Goal: Information Seeking & Learning: Learn about a topic

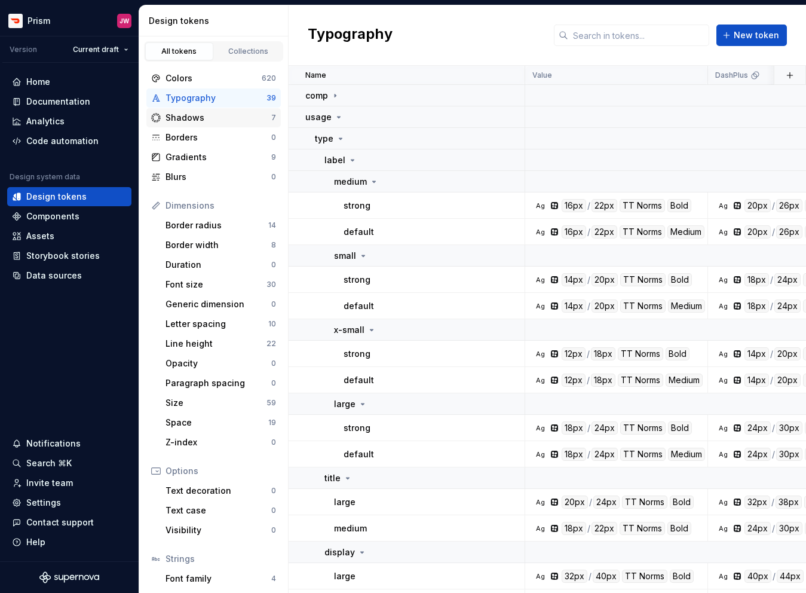
click at [223, 120] on div "Shadows" at bounding box center [219, 118] width 106 height 12
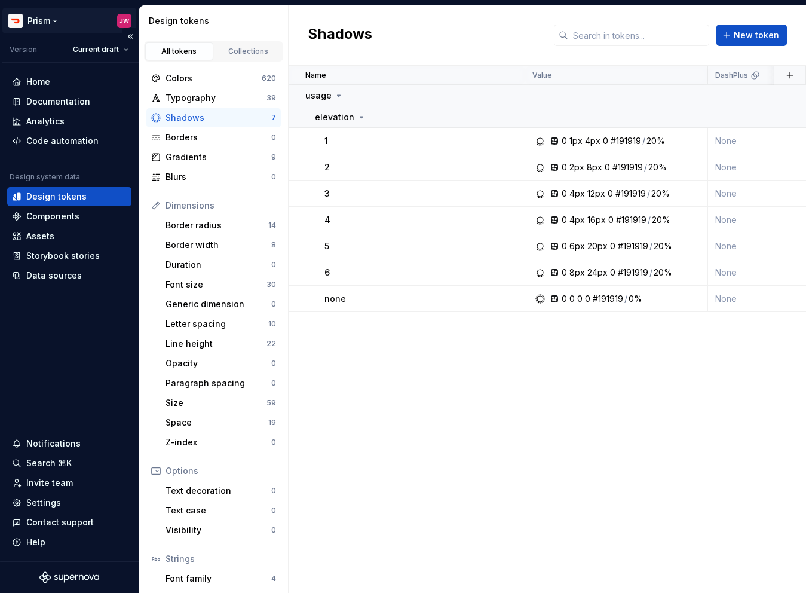
click at [56, 26] on html "Prism JW Version Current draft Home Documentation Analytics Code automation Des…" at bounding box center [403, 296] width 806 height 593
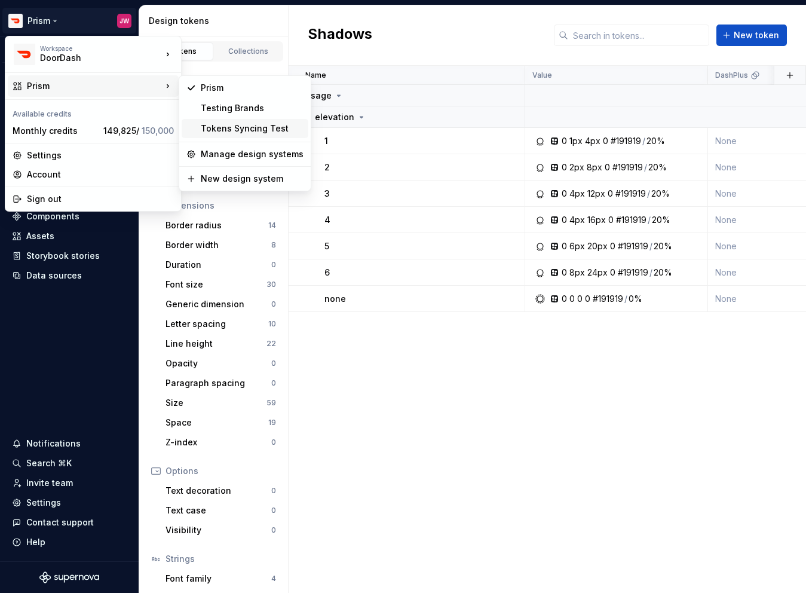
click at [215, 124] on div "Tokens Syncing Test" at bounding box center [252, 129] width 103 height 12
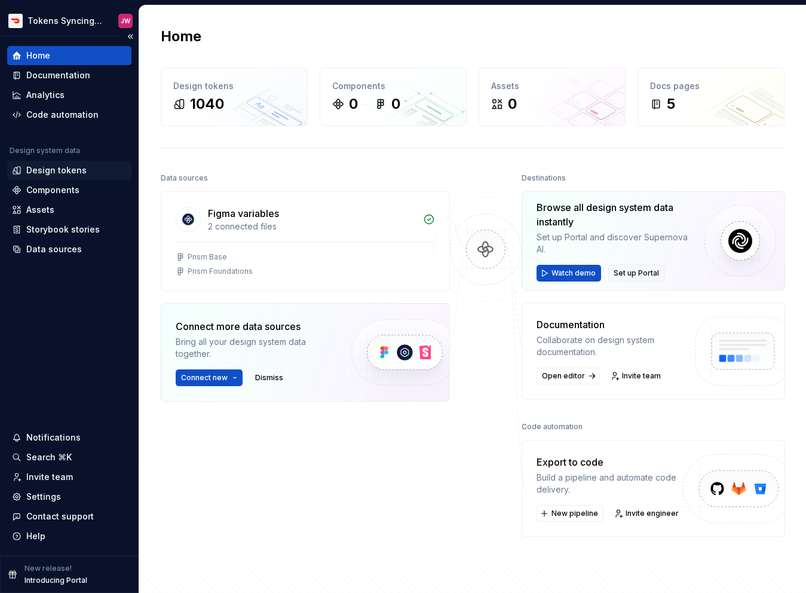
click at [53, 172] on div "Design tokens" at bounding box center [56, 170] width 60 height 12
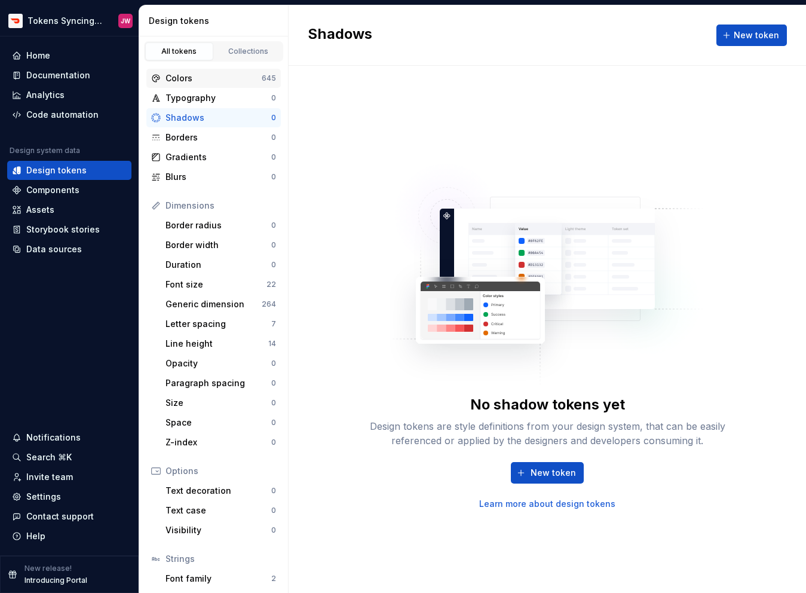
click at [239, 78] on div "Colors" at bounding box center [214, 78] width 96 height 12
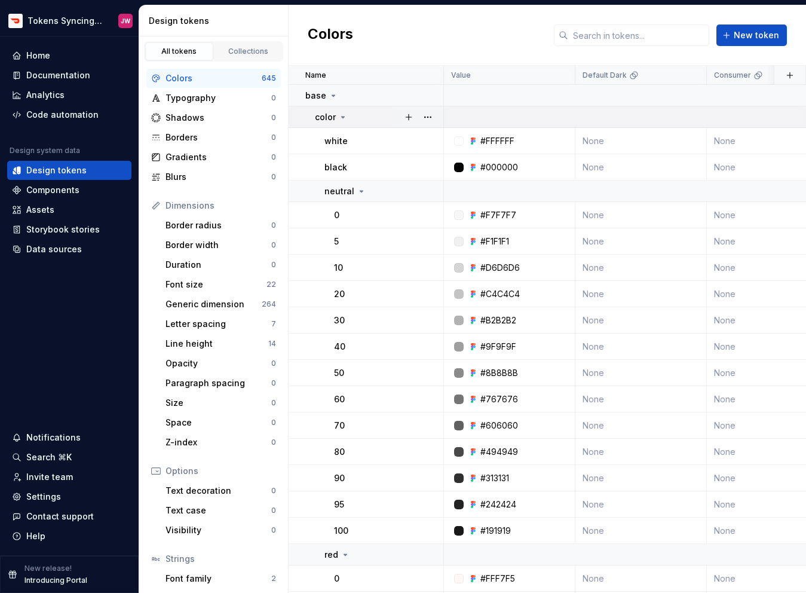
click at [337, 116] on div "color" at bounding box center [331, 117] width 33 height 12
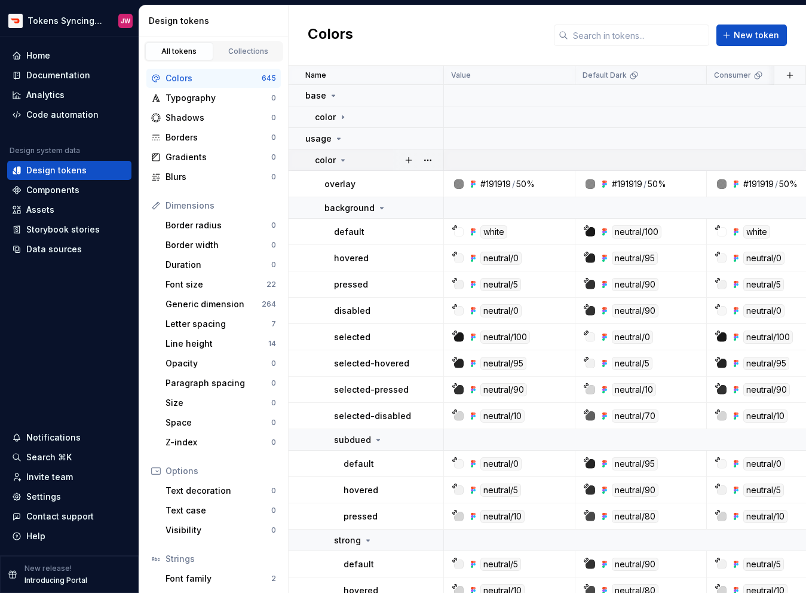
click at [338, 158] on icon at bounding box center [343, 160] width 10 height 10
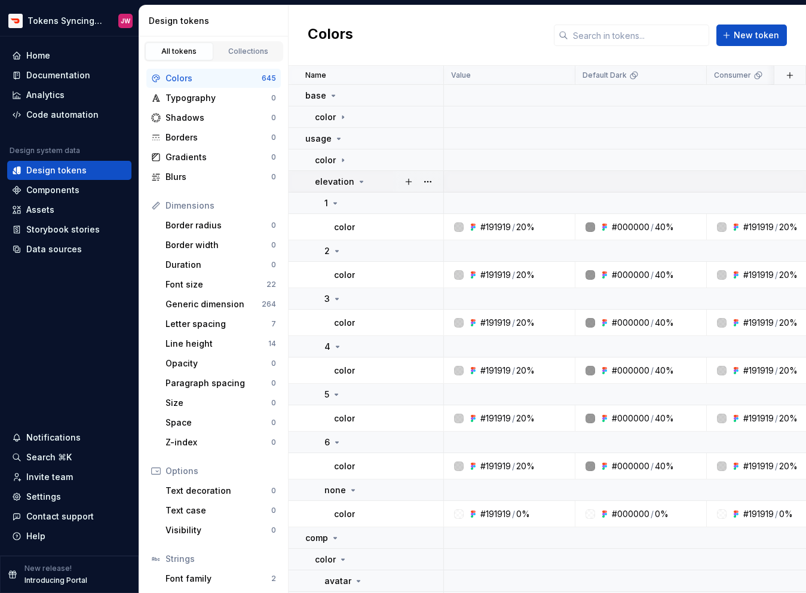
click at [354, 186] on div "elevation" at bounding box center [340, 182] width 51 height 12
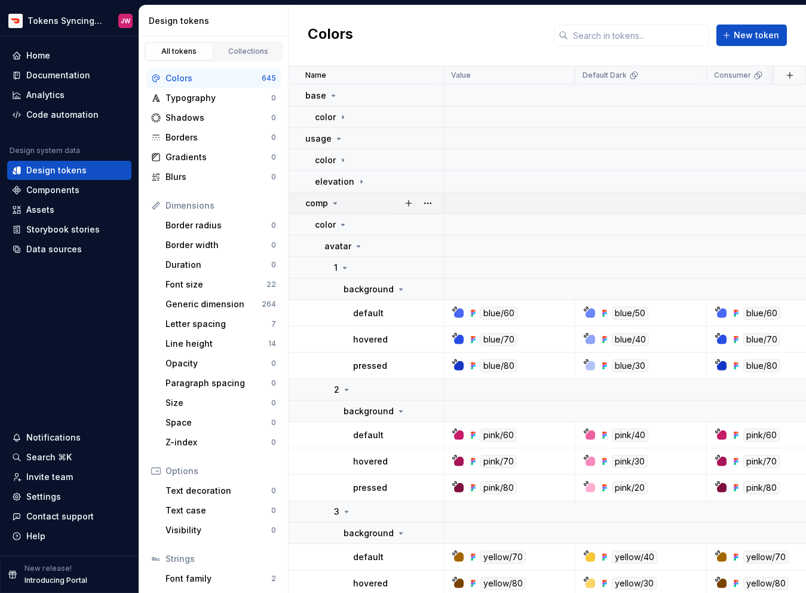
click at [334, 204] on icon at bounding box center [336, 203] width 10 height 10
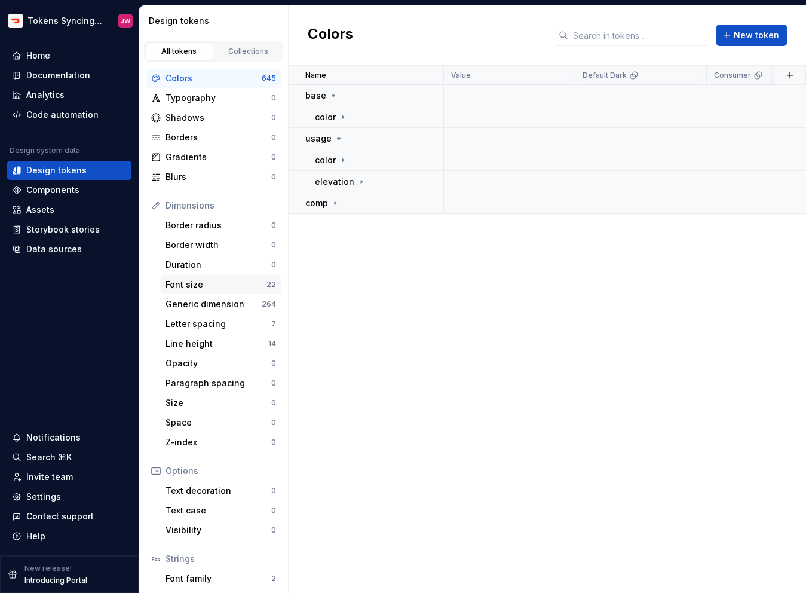
click at [214, 286] on div "Font size" at bounding box center [216, 285] width 101 height 12
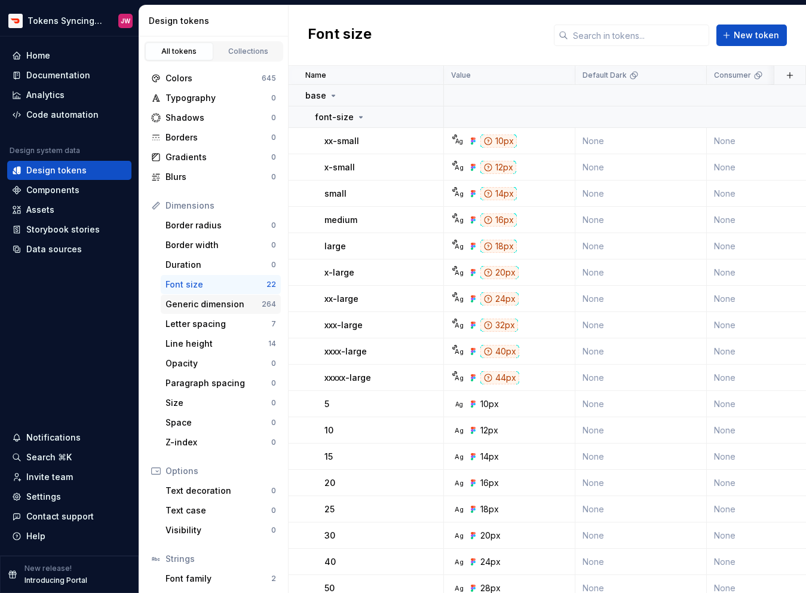
click at [212, 302] on div "Generic dimension" at bounding box center [214, 304] width 96 height 12
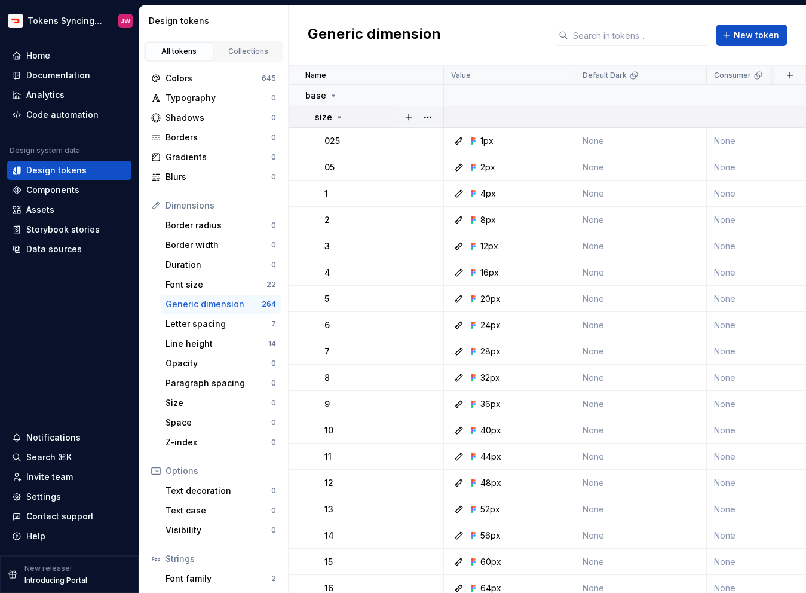
click at [338, 121] on icon at bounding box center [340, 117] width 10 height 10
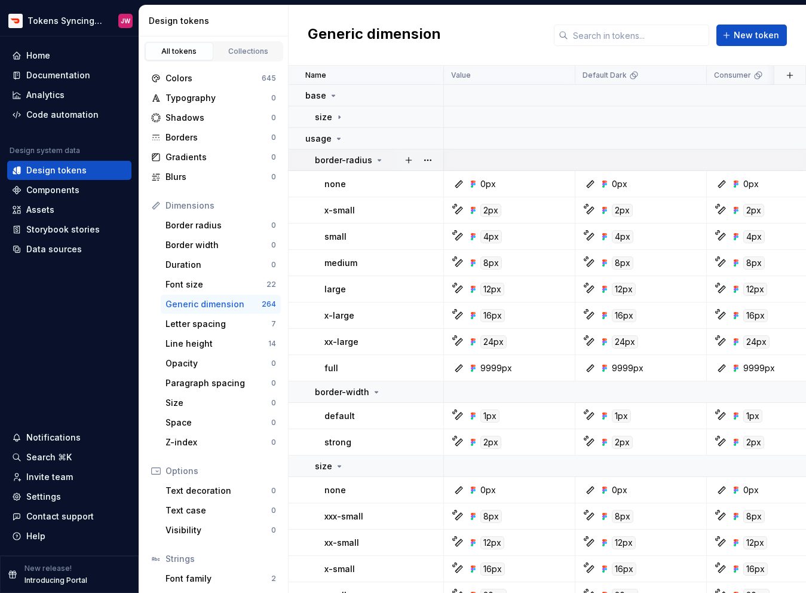
click at [344, 158] on p "border-radius" at bounding box center [343, 160] width 57 height 12
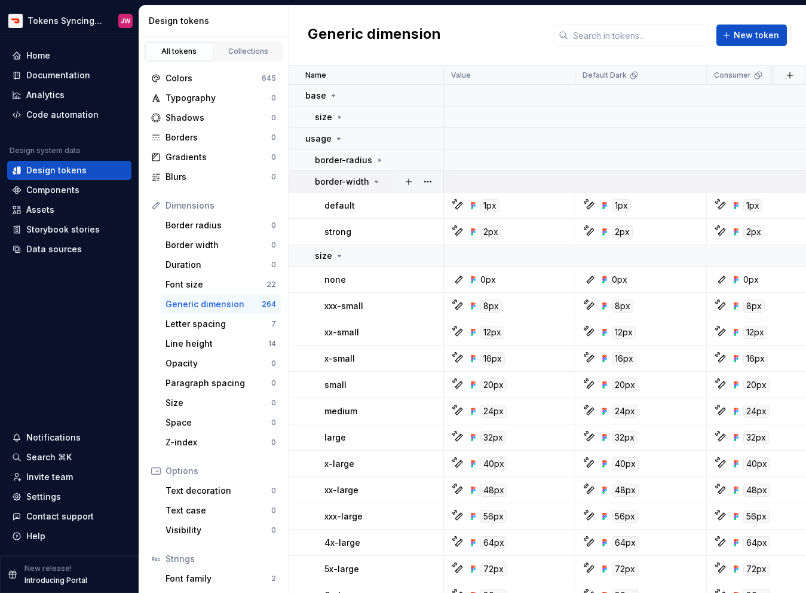
click at [344, 182] on p "border-width" at bounding box center [342, 182] width 54 height 12
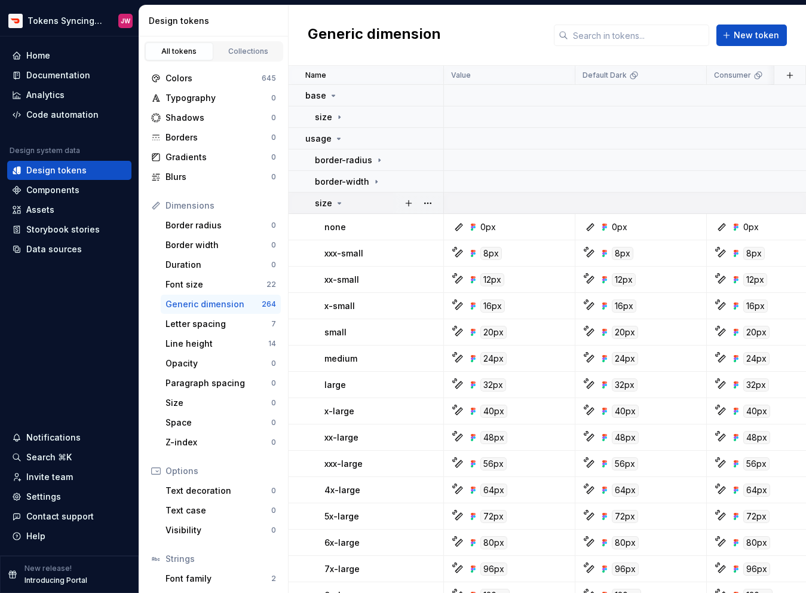
click at [339, 203] on icon at bounding box center [339, 203] width 3 height 1
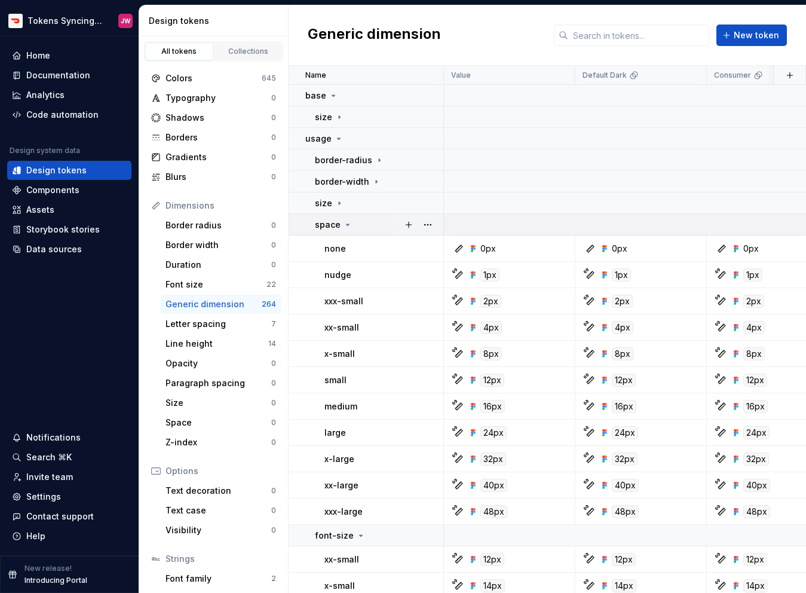
click at [337, 228] on p "space" at bounding box center [328, 225] width 26 height 12
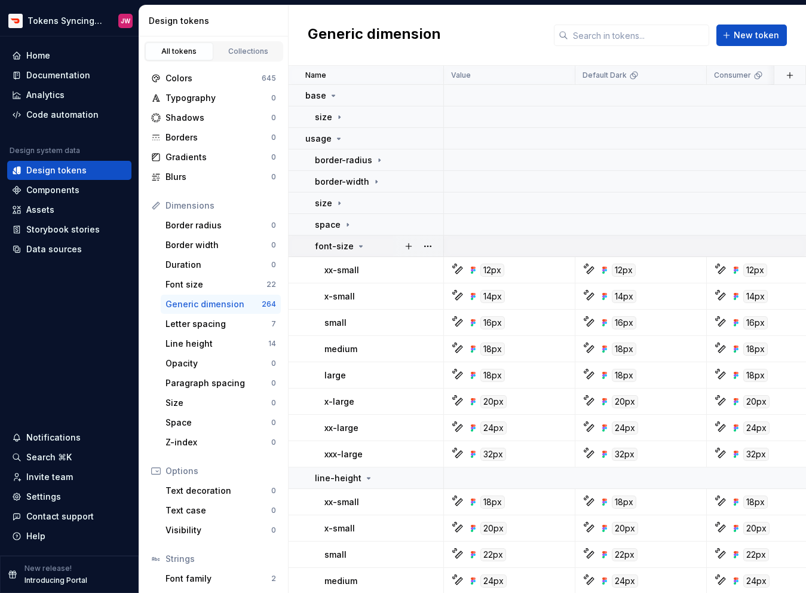
click at [337, 243] on p "font-size" at bounding box center [334, 246] width 39 height 12
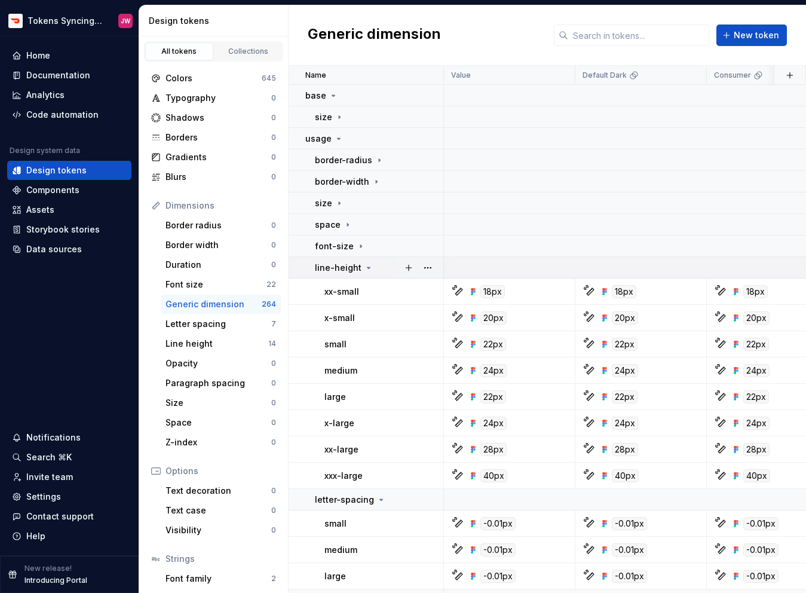
click at [337, 268] on p "line-height" at bounding box center [338, 268] width 47 height 12
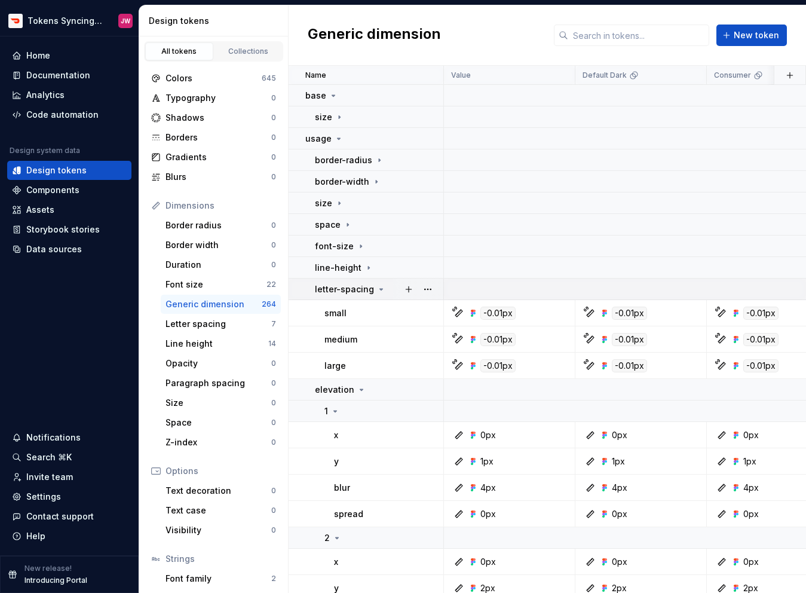
click at [337, 288] on p "letter-spacing" at bounding box center [344, 289] width 59 height 12
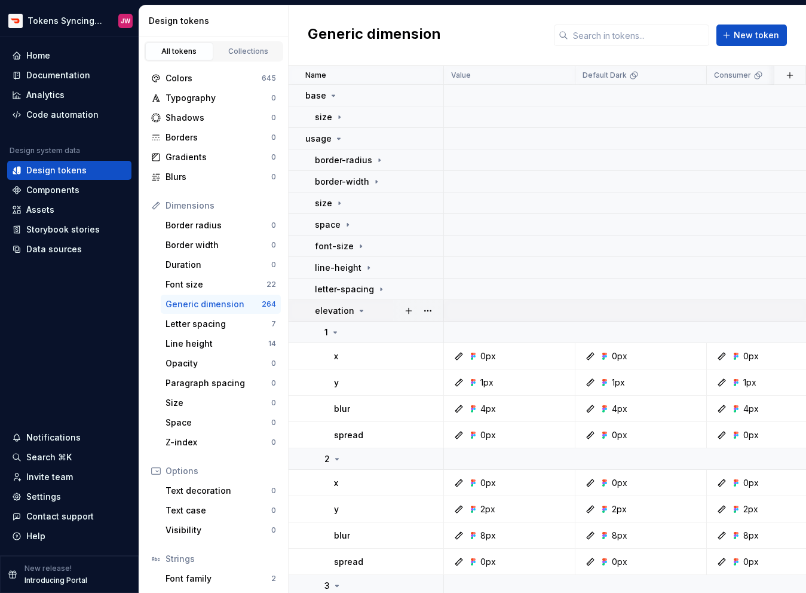
click at [357, 311] on icon at bounding box center [362, 311] width 10 height 10
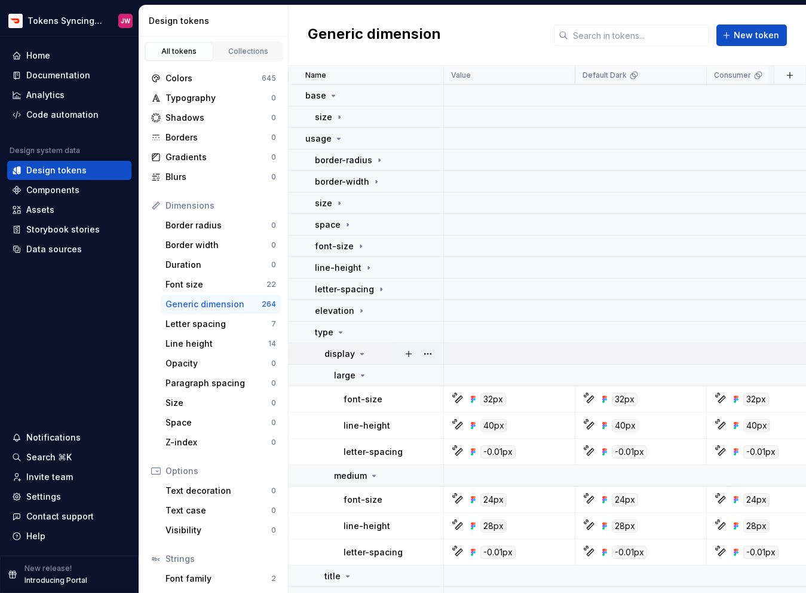
click at [359, 355] on icon at bounding box center [362, 354] width 10 height 10
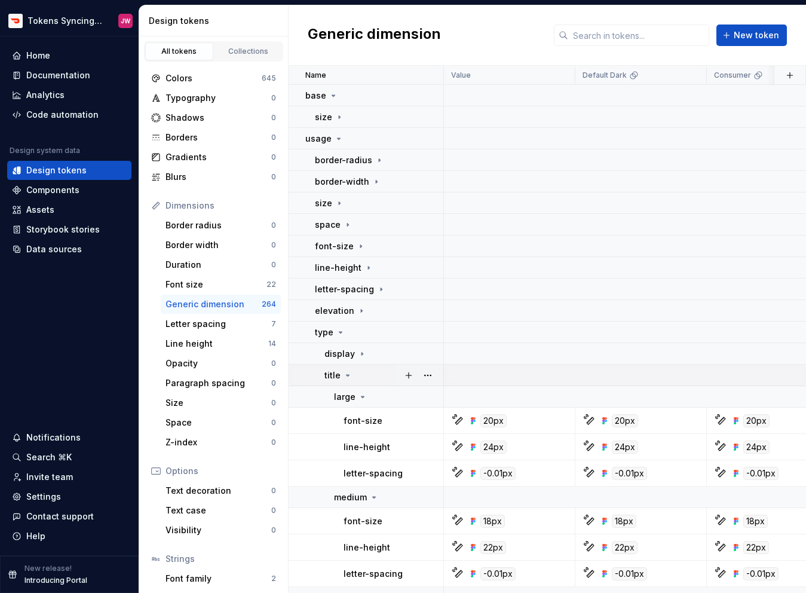
click at [353, 372] on div "title" at bounding box center [384, 375] width 118 height 12
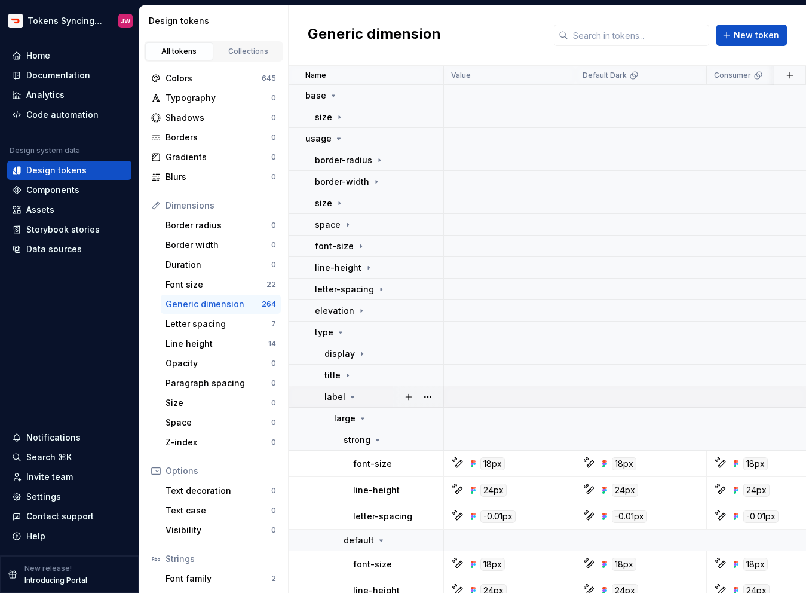
click at [349, 391] on div "label" at bounding box center [341, 397] width 33 height 12
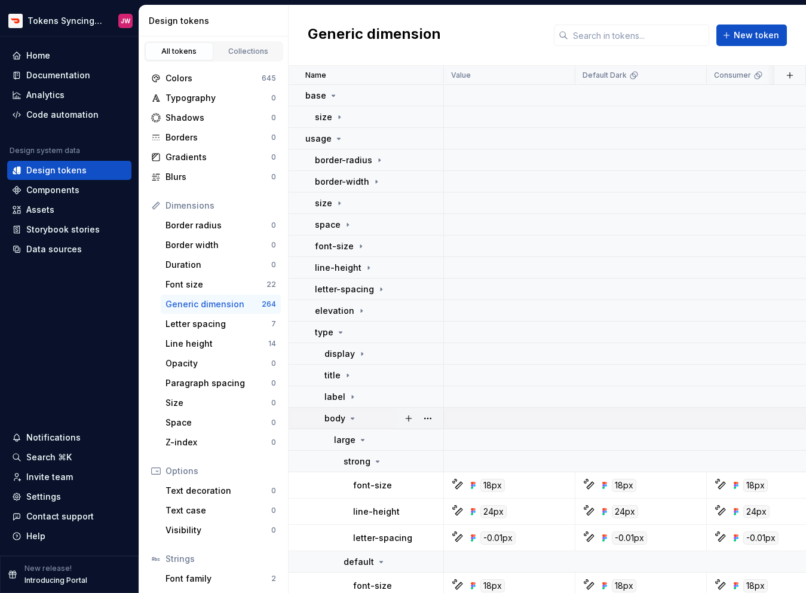
click at [348, 415] on icon at bounding box center [353, 419] width 10 height 10
click at [346, 436] on icon at bounding box center [347, 440] width 10 height 10
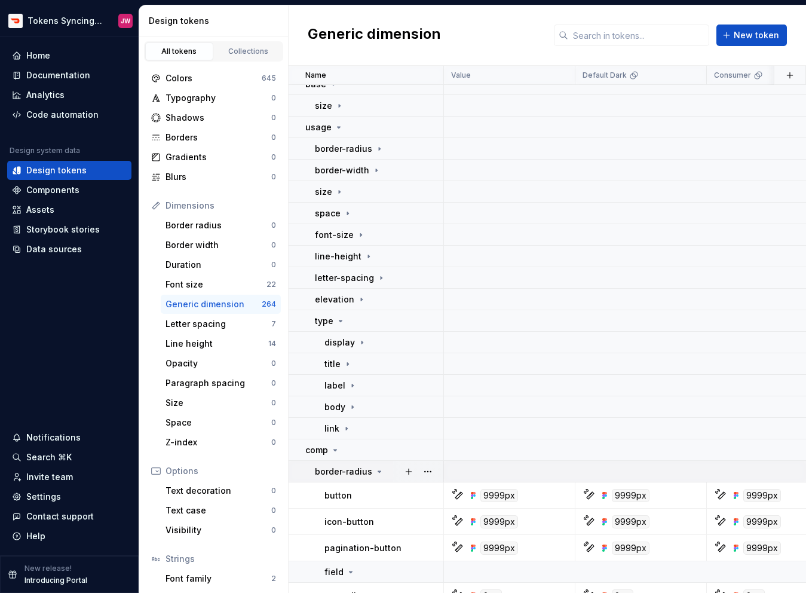
scroll to position [13, 0]
click at [362, 473] on p "border-radius" at bounding box center [343, 471] width 57 height 12
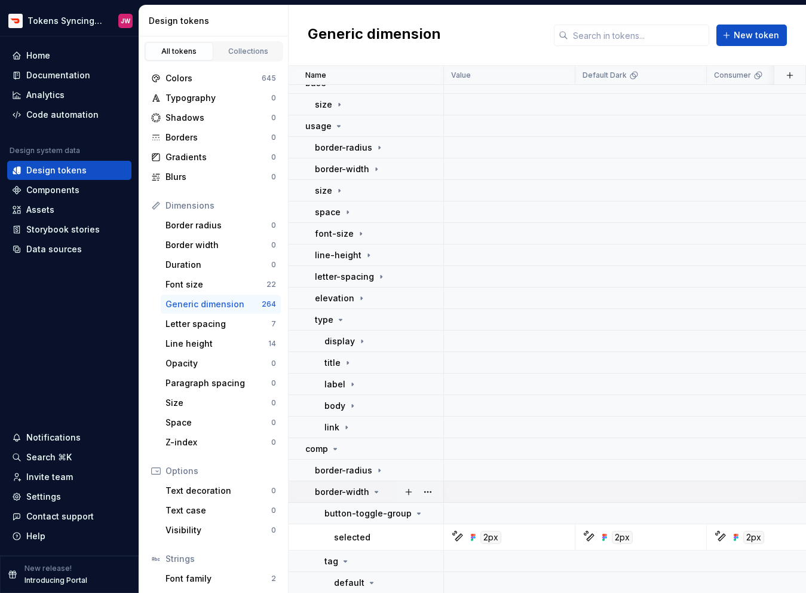
click at [360, 493] on p "border-width" at bounding box center [342, 492] width 54 height 12
click at [355, 506] on td "space" at bounding box center [366, 514] width 155 height 22
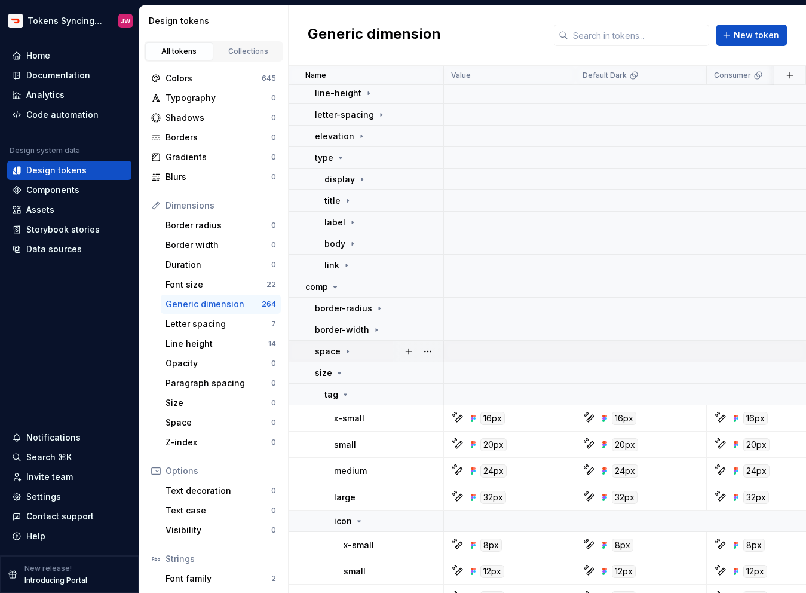
scroll to position [179, 0]
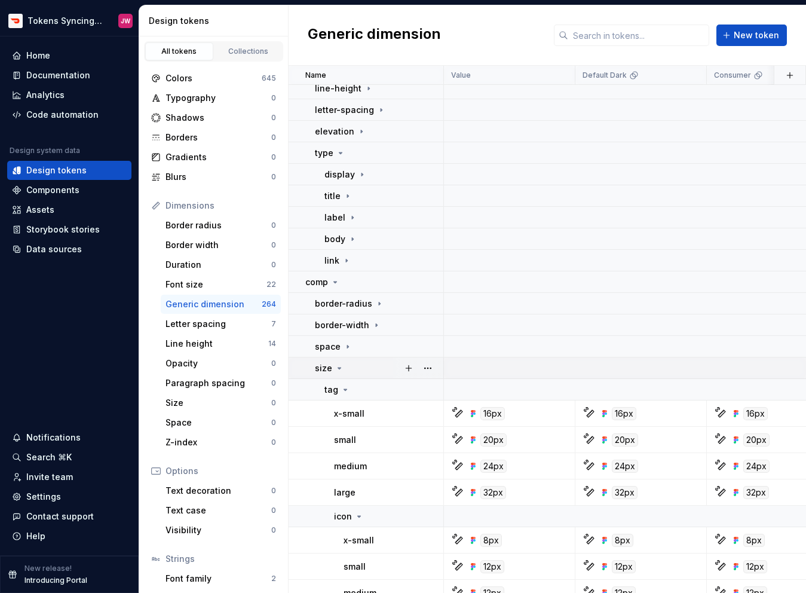
click at [340, 372] on icon at bounding box center [340, 368] width 10 height 10
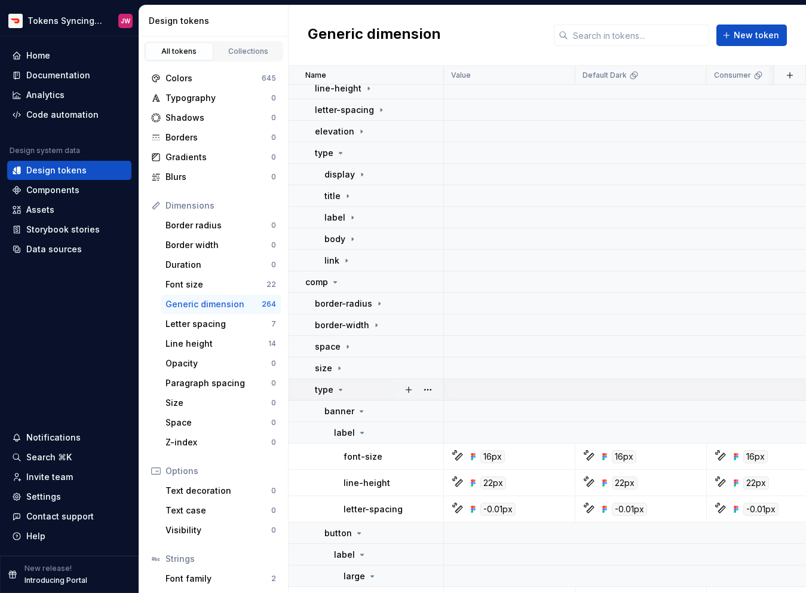
click at [340, 389] on icon at bounding box center [341, 389] width 3 height 1
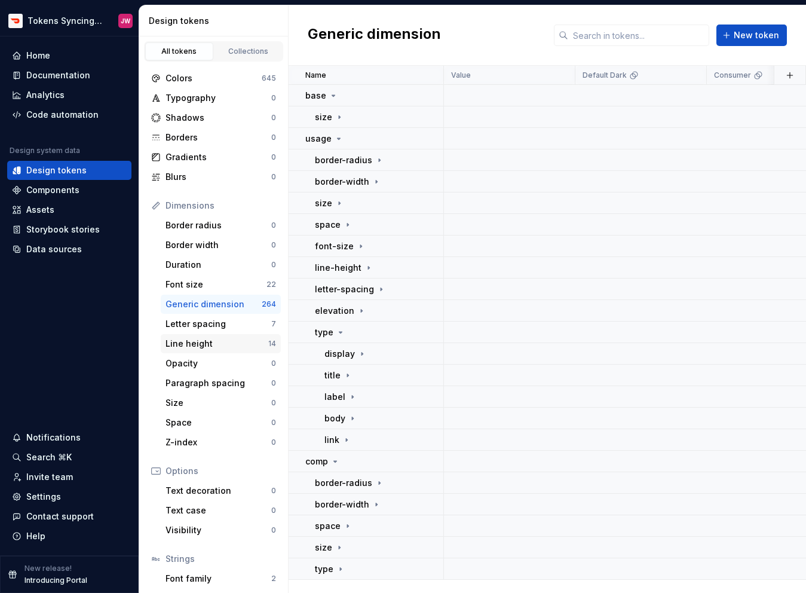
click at [221, 340] on div "Line height" at bounding box center [217, 344] width 103 height 12
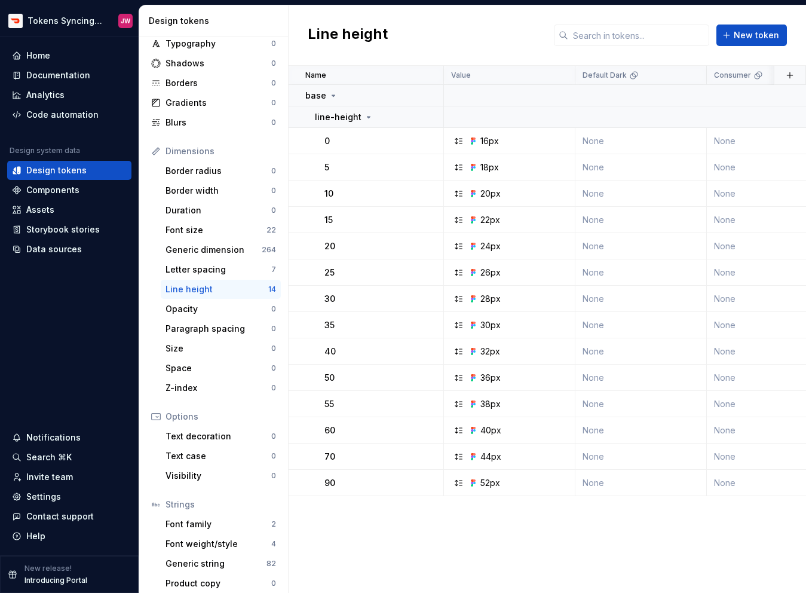
scroll to position [62, 0]
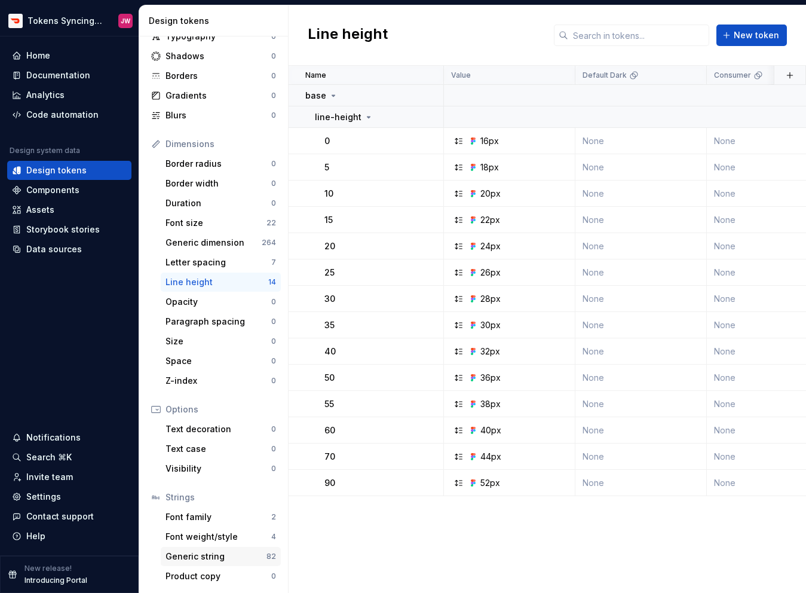
click at [233, 557] on div "Generic string" at bounding box center [216, 557] width 101 height 12
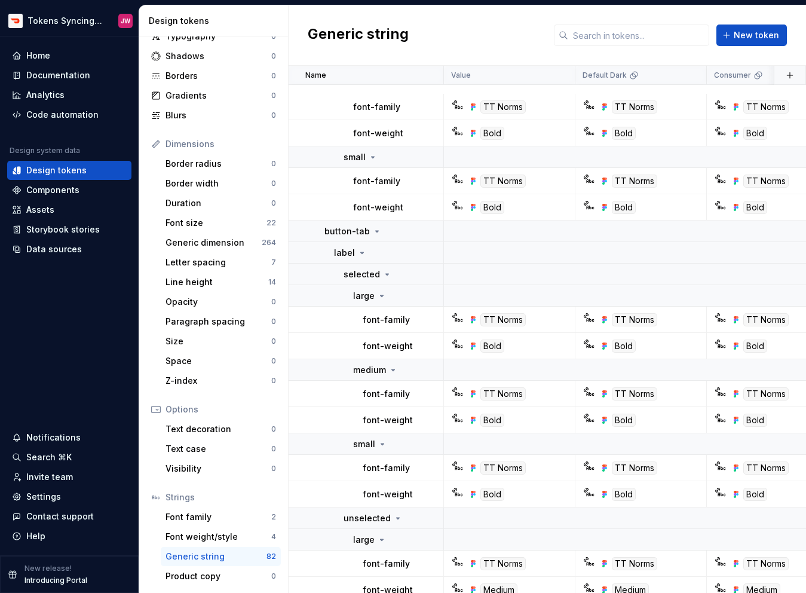
scroll to position [3134, 0]
